Goal: Find contact information: Find contact information

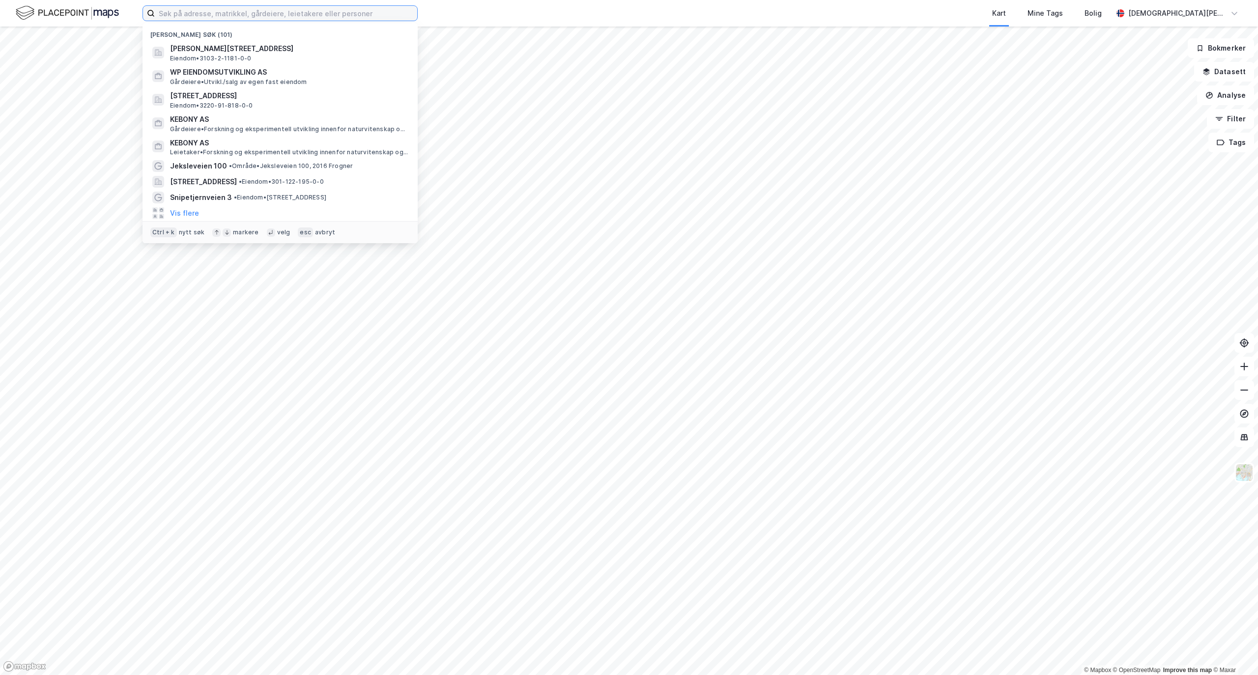
click at [221, 12] on input at bounding box center [286, 13] width 262 height 15
paste input "Pilestredet Park 7"
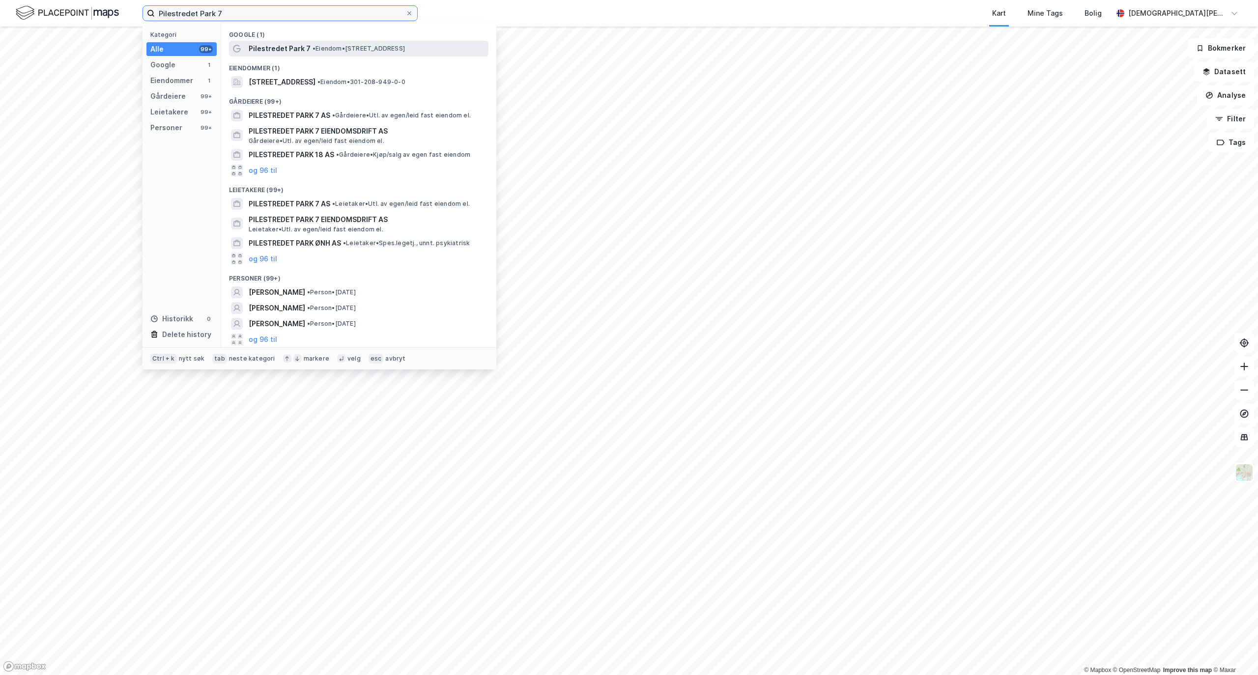
type input "Pilestredet Park 7"
click at [274, 43] on span "Pilestredet Park 7" at bounding box center [280, 49] width 62 height 12
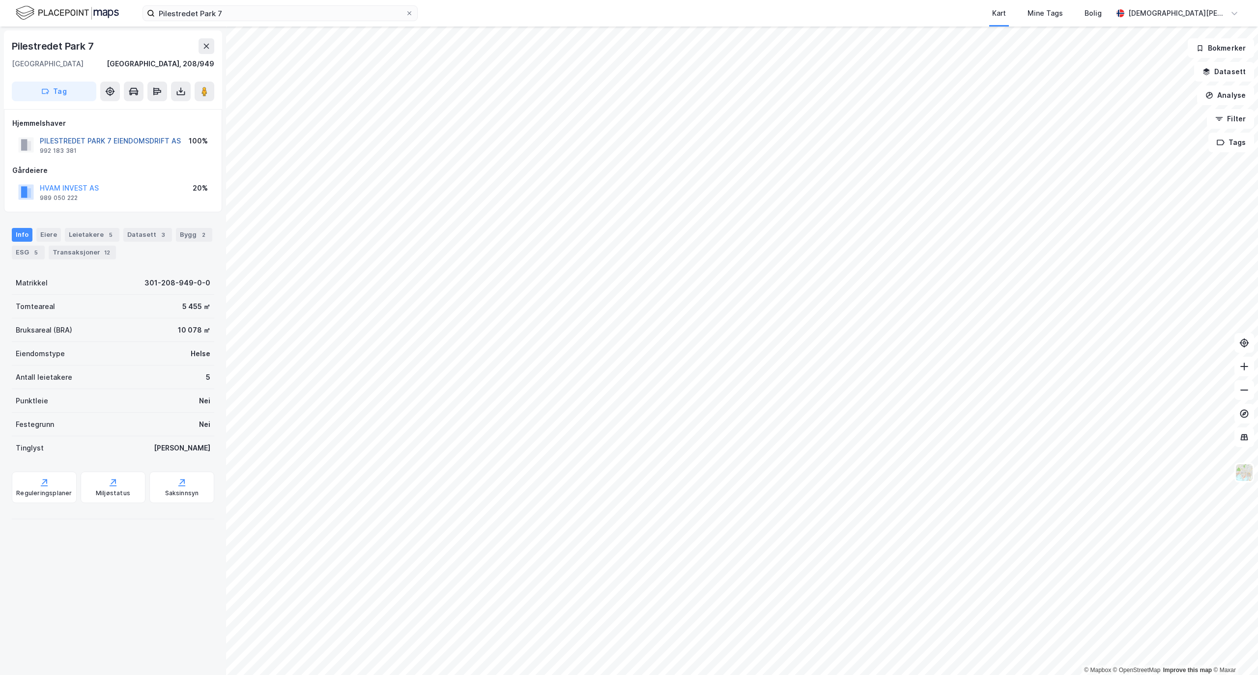
click at [0, 0] on button "PILESTREDET PARK 7 EIENDOMSDRIFT AS" at bounding box center [0, 0] width 0 height 0
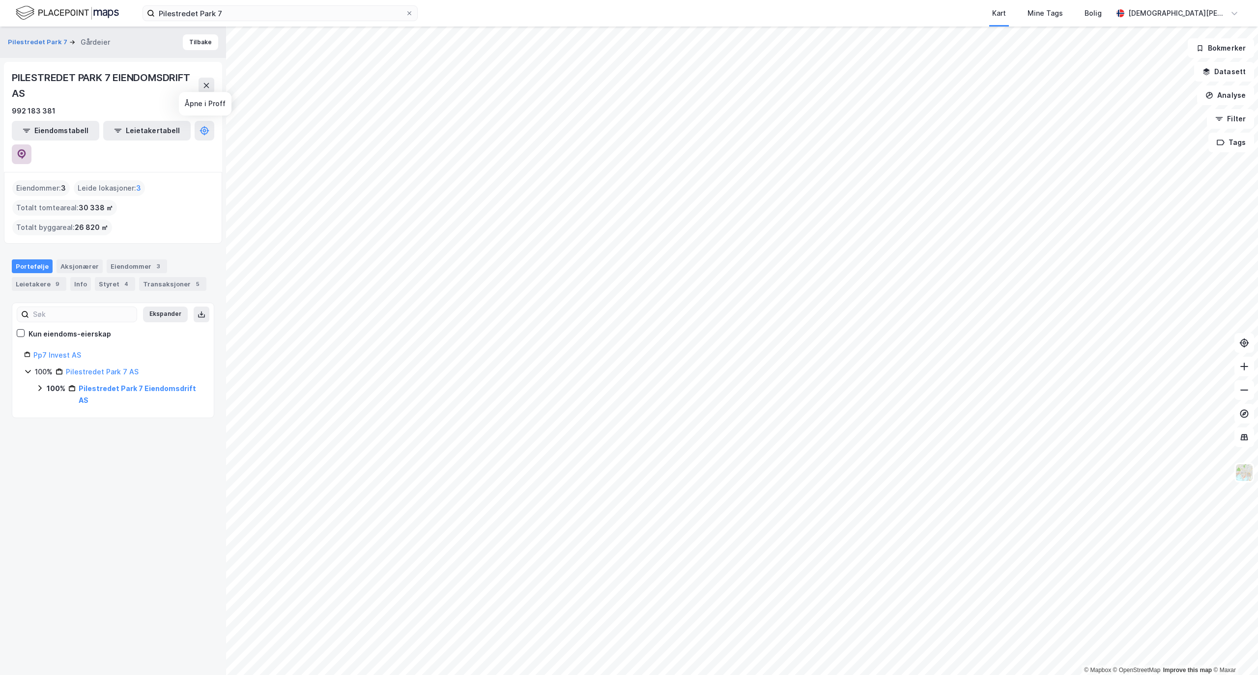
click at [31, 144] on button at bounding box center [22, 154] width 20 height 20
